Goal: Task Accomplishment & Management: Manage account settings

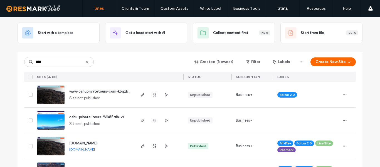
scroll to position [52, 0]
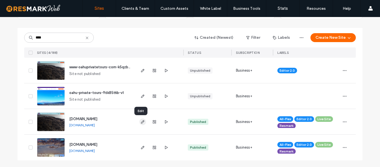
type input "****"
click at [141, 122] on use "button" at bounding box center [142, 121] width 3 height 3
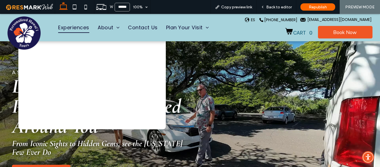
click at [78, 25] on span "Experiences" at bounding box center [73, 27] width 31 height 11
click at [72, 28] on span "Experiences" at bounding box center [73, 27] width 31 height 11
click at [76, 26] on span "Experiences" at bounding box center [73, 27] width 31 height 11
click at [76, 27] on span "Experiences" at bounding box center [73, 27] width 31 height 11
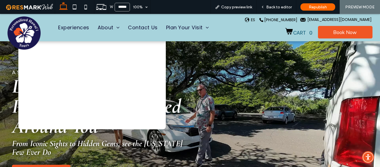
click at [217, 75] on div at bounding box center [288, 85] width 184 height 88
click at [79, 29] on span "Experiences" at bounding box center [73, 27] width 31 height 11
click at [65, 26] on span "Experiences" at bounding box center [73, 27] width 31 height 11
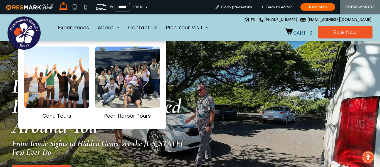
click at [231, 80] on div at bounding box center [288, 85] width 184 height 88
click at [73, 23] on span "Experiences" at bounding box center [73, 27] width 31 height 11
click at [78, 24] on span "Experiences" at bounding box center [73, 27] width 31 height 11
click at [74, 28] on span "Experiences" at bounding box center [73, 27] width 31 height 11
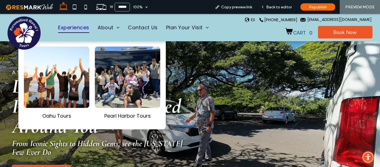
click at [74, 28] on span "Experiences" at bounding box center [73, 27] width 31 height 11
click at [73, 18] on div "Experiences About Why Choose Us Testimonials Contact Us Plan Your Visit FAQ Blog" at bounding box center [117, 26] width 219 height 24
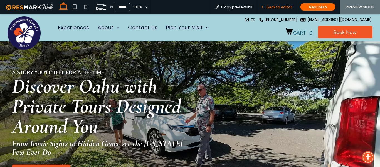
click at [271, 7] on span "Back to editor" at bounding box center [279, 7] width 26 height 5
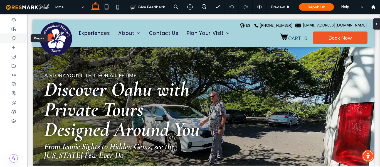
click at [9, 39] on div at bounding box center [13, 37] width 27 height 9
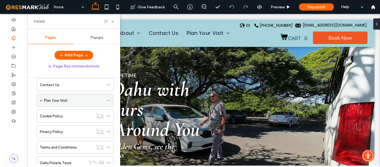
scroll to position [28, 0]
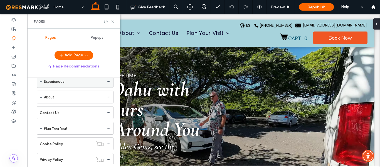
click at [68, 82] on div "Experiences" at bounding box center [74, 81] width 60 height 6
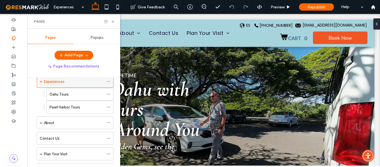
click at [68, 82] on div at bounding box center [190, 83] width 380 height 167
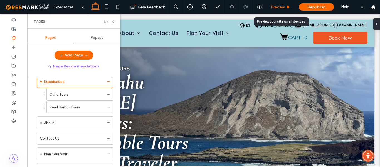
click at [280, 5] on span "Preview" at bounding box center [278, 7] width 14 height 5
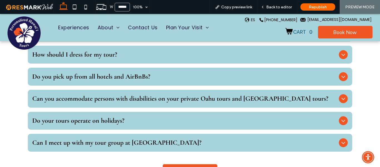
scroll to position [2556, 0]
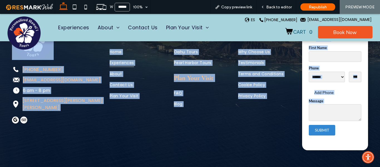
drag, startPoint x: 5, startPoint y: 51, endPoint x: 270, endPoint y: 162, distance: 287.8
copy div "PERSONALIZED HAWAII TOURS Explore Oahu Hawaii Experiences: Unforgettable Tours …"
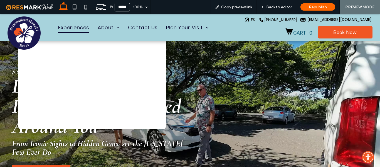
click at [68, 26] on span "Experiences" at bounding box center [73, 27] width 31 height 11
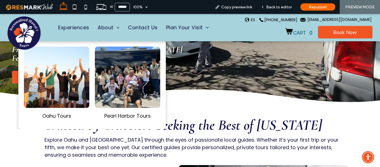
scroll to position [83, 0]
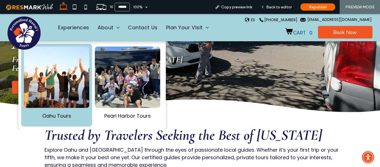
click at [56, 103] on link at bounding box center [56, 76] width 65 height 61
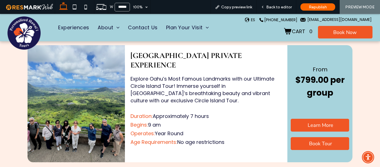
scroll to position [807, 0]
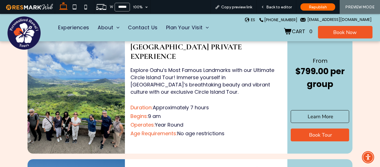
click at [323, 110] on span "Learn More" at bounding box center [321, 116] width 26 height 12
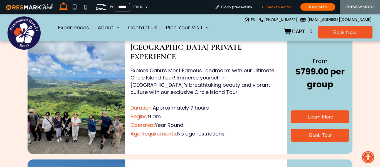
click at [275, 8] on span "Back to editor" at bounding box center [279, 7] width 26 height 5
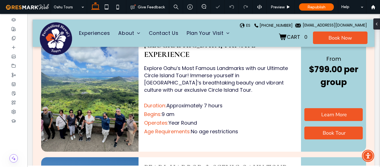
scroll to position [805, 0]
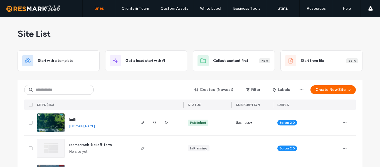
type input "*"
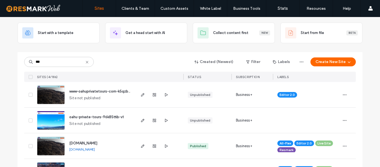
scroll to position [52, 0]
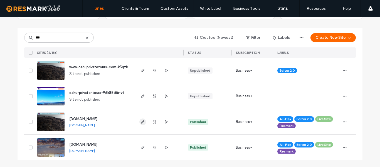
type input "***"
click at [141, 122] on use "button" at bounding box center [142, 121] width 3 height 3
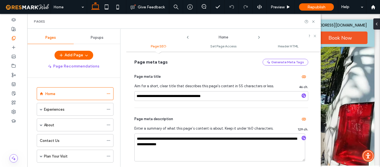
scroll to position [56, 0]
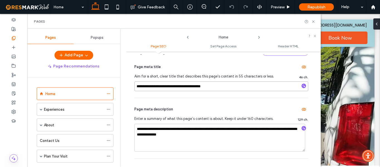
click at [218, 87] on input "**********" at bounding box center [221, 86] width 174 height 10
click at [109, 110] on icon at bounding box center [109, 109] width 4 height 4
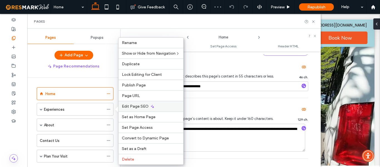
click at [157, 108] on div "Edit Page SEO" at bounding box center [151, 106] width 65 height 11
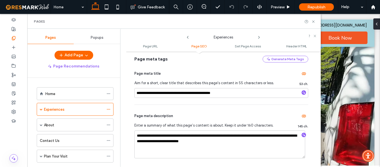
scroll to position [111, 0]
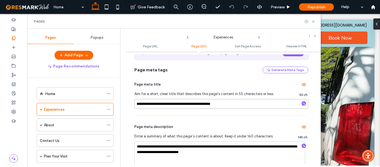
click at [239, 102] on input "**********" at bounding box center [221, 104] width 174 height 10
paste input "**********"
type input "**********"
click at [243, 111] on div "Page meta title Aim for a short, clear title that describes this page's content…" at bounding box center [221, 94] width 174 height 42
click at [212, 102] on input at bounding box center [221, 104] width 174 height 10
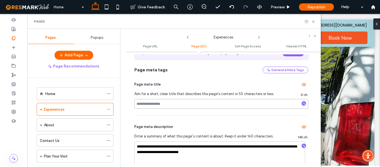
paste input "**********"
type input "**********"
click at [228, 88] on div "Page meta title" at bounding box center [221, 84] width 174 height 9
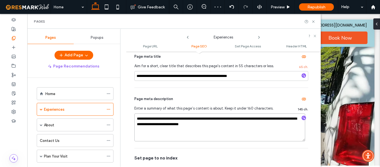
click at [235, 126] on textarea "**********" at bounding box center [219, 127] width 171 height 28
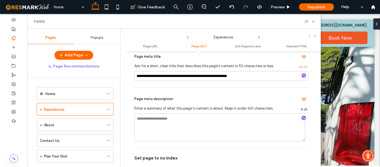
click at [219, 88] on hr at bounding box center [221, 87] width 174 height 0
click at [168, 125] on textarea at bounding box center [221, 127] width 174 height 28
paste textarea "**********"
type textarea "**********"
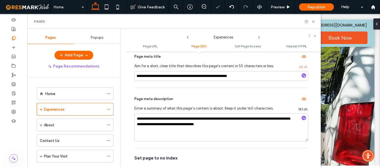
click at [171, 100] on span "Page meta description" at bounding box center [153, 99] width 39 height 6
click at [41, 109] on span at bounding box center [41, 109] width 3 height 3
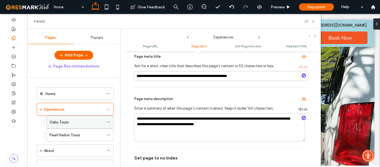
click at [110, 122] on use at bounding box center [108, 122] width 3 height 1
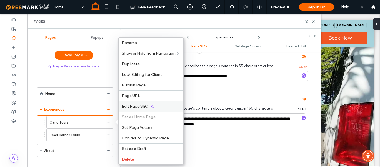
click at [161, 109] on div "Edit Page SEO" at bounding box center [151, 106] width 65 height 11
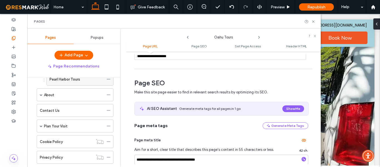
scroll to position [28, 0]
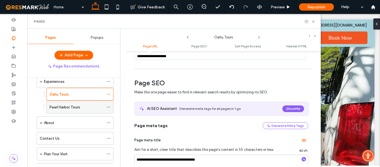
click at [107, 107] on use at bounding box center [108, 107] width 3 height 1
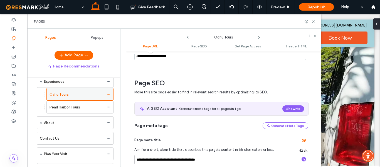
click at [108, 95] on icon at bounding box center [109, 94] width 4 height 4
click at [92, 94] on div "Oahu Tours" at bounding box center [77, 94] width 54 height 6
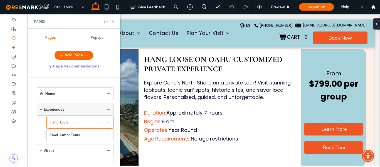
click at [42, 110] on span at bounding box center [41, 109] width 3 height 3
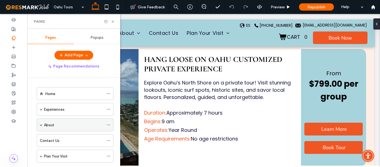
click at [40, 124] on span at bounding box center [41, 124] width 3 height 3
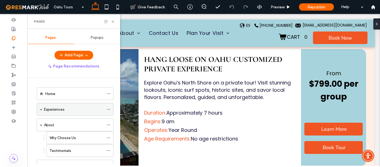
click at [42, 110] on span at bounding box center [41, 109] width 3 height 3
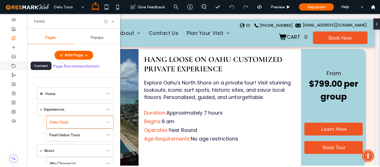
click at [13, 67] on use at bounding box center [14, 65] width 4 height 3
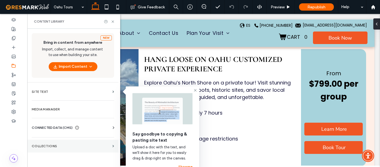
click at [63, 145] on label "Collections" at bounding box center [71, 146] width 78 height 4
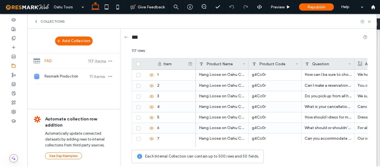
scroll to position [564, 0]
